Goal: Task Accomplishment & Management: Use online tool/utility

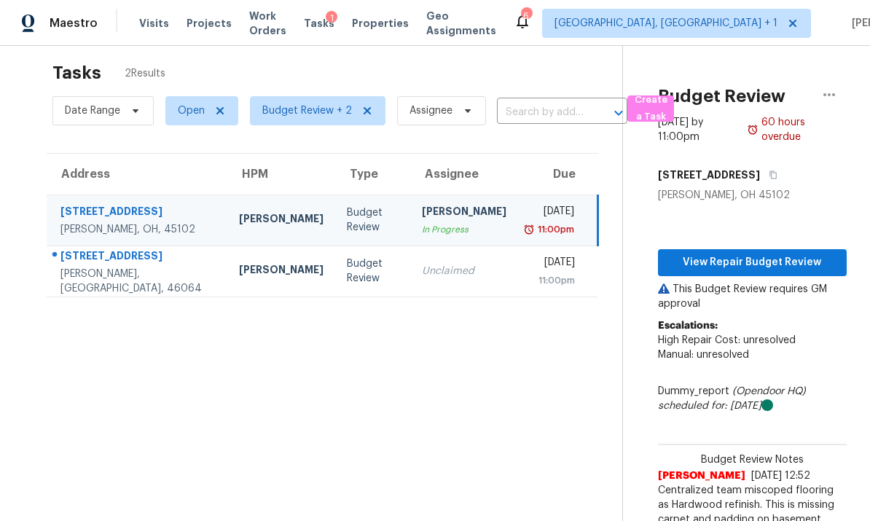
scroll to position [4, 0]
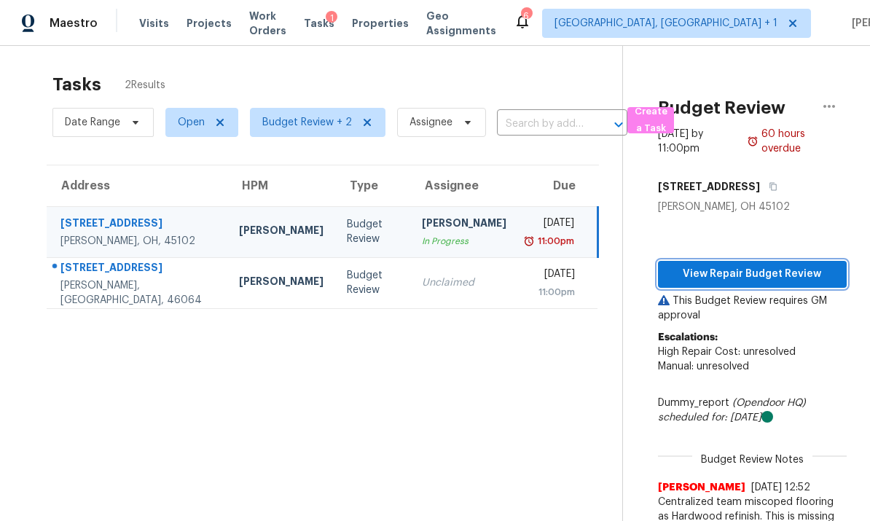
click at [607, 265] on span "View Repair Budget Review" at bounding box center [751, 274] width 165 height 18
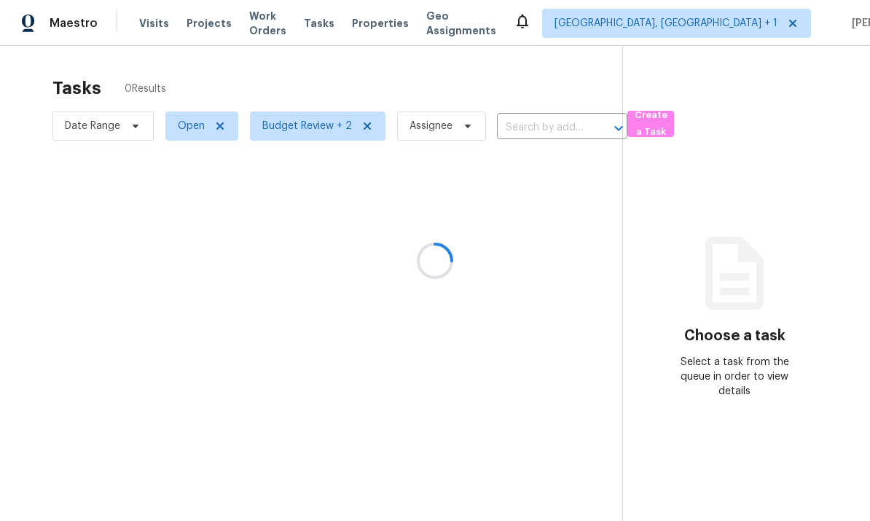
scroll to position [55, 0]
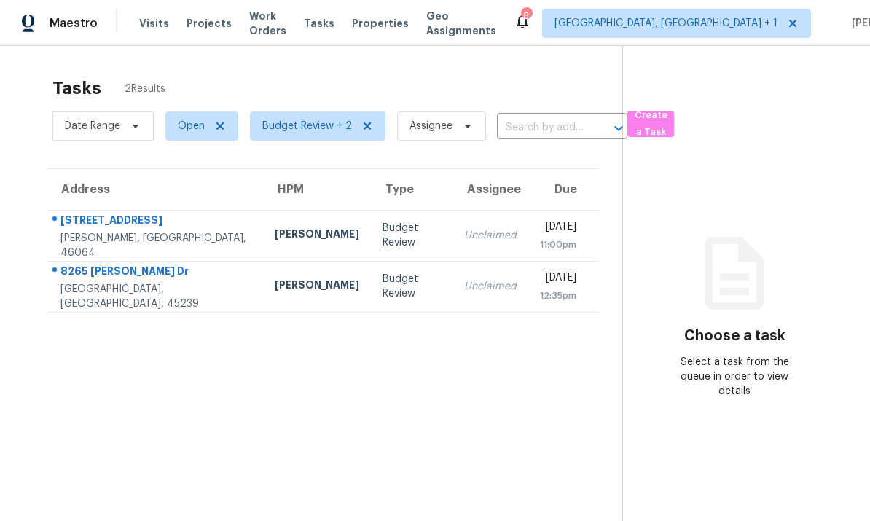
click at [181, 261] on td "8265 Haskell Dr Cincinnati, OH, 45239" at bounding box center [155, 286] width 216 height 51
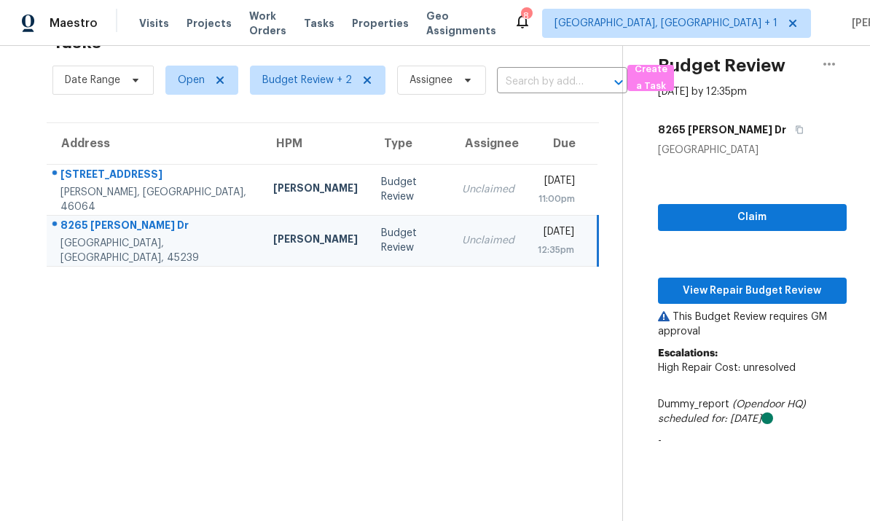
scroll to position [46, 0]
click at [744, 282] on span "View Repair Budget Review" at bounding box center [751, 291] width 165 height 18
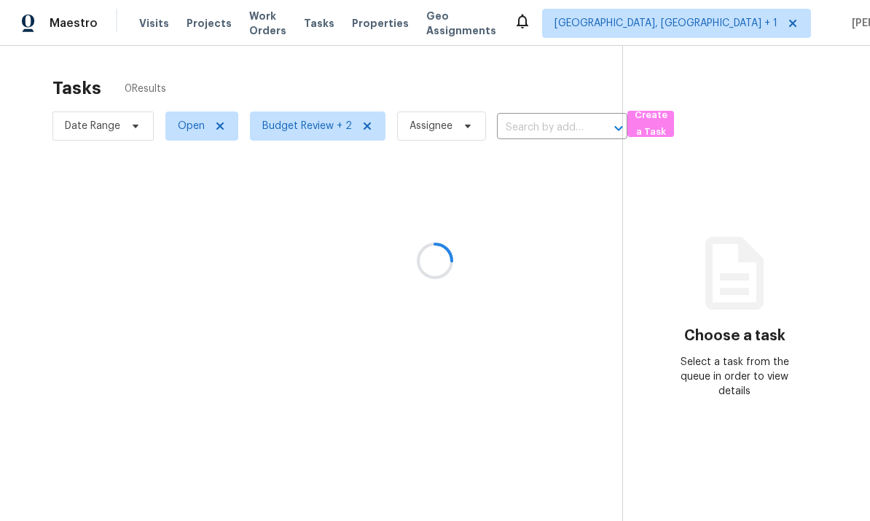
scroll to position [55, 0]
